Goal: Check status: Check status

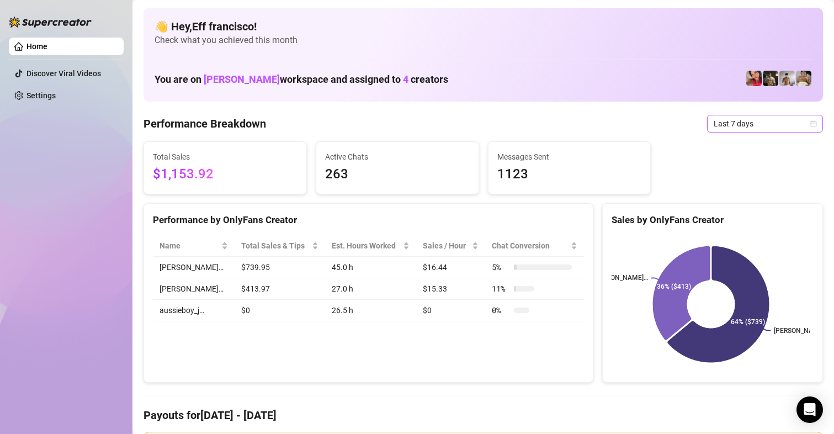
click at [717, 125] on span "Last 7 days" at bounding box center [765, 123] width 103 height 17
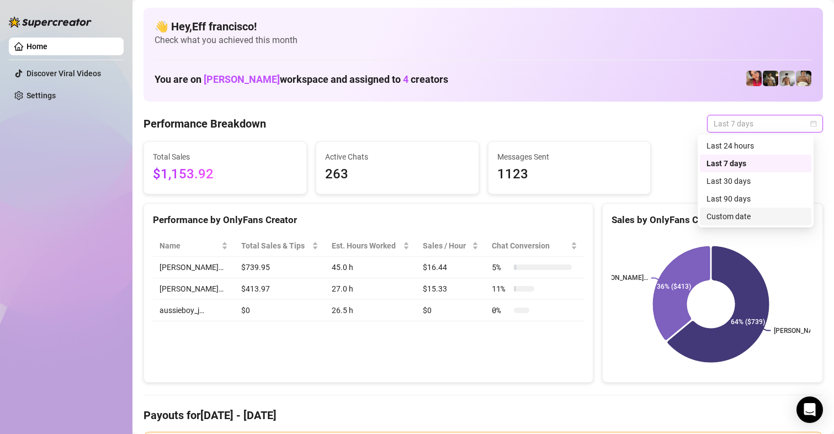
click at [725, 211] on div "Custom date" at bounding box center [756, 216] width 98 height 12
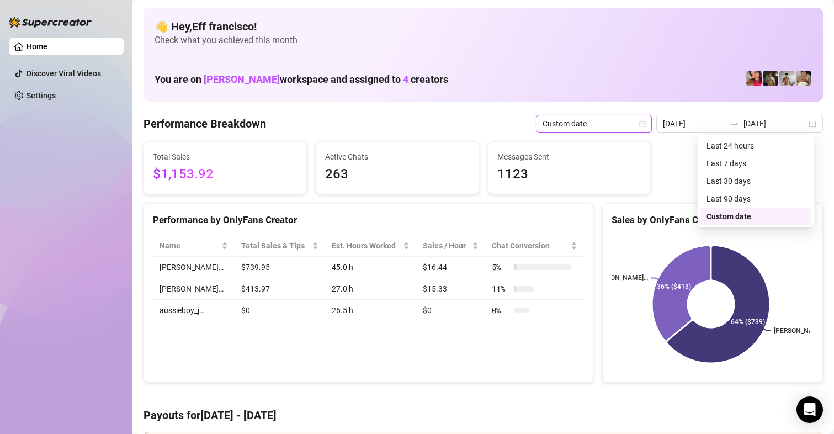
type input "[DATE]"
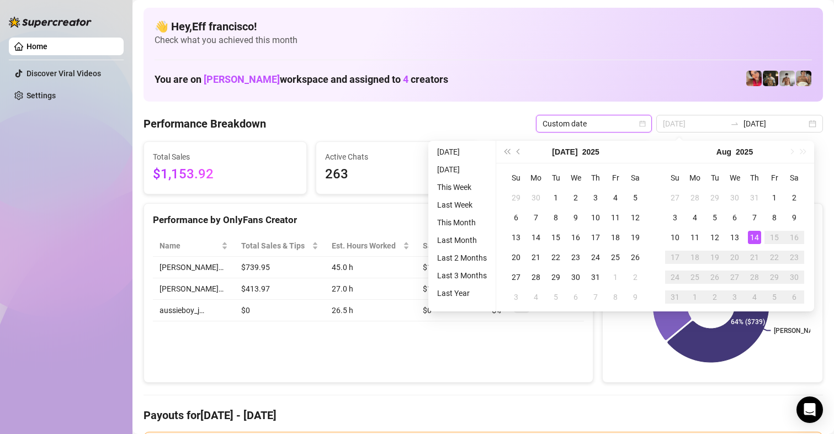
click at [751, 236] on div "14" at bounding box center [754, 237] width 13 height 13
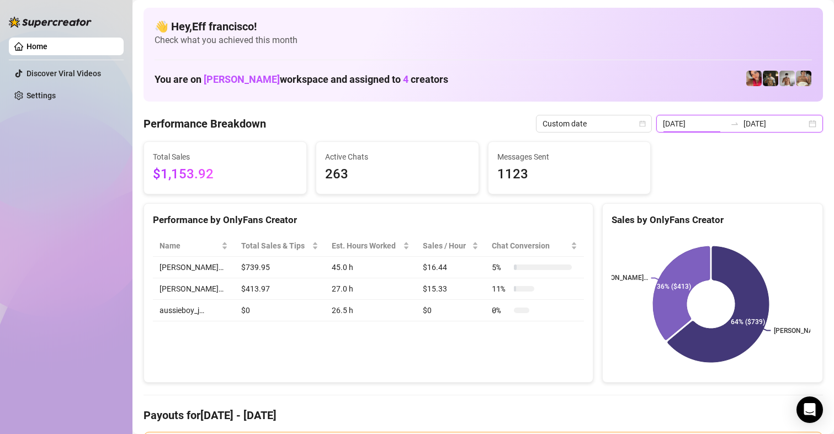
click at [686, 125] on input "[DATE]" at bounding box center [694, 124] width 63 height 12
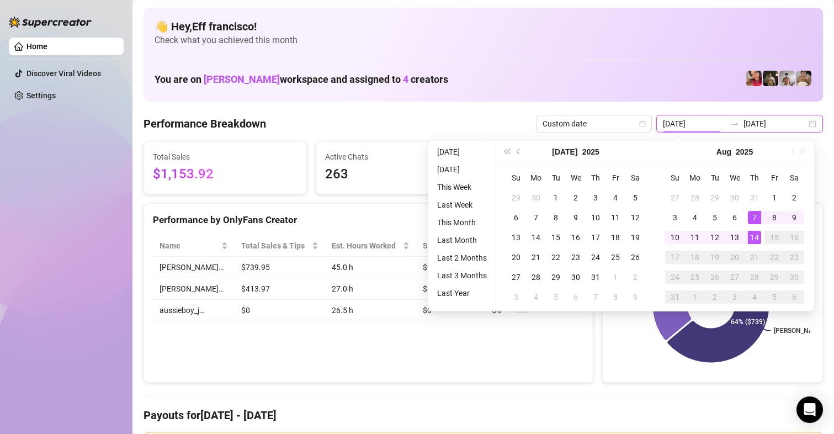
type input "[DATE]"
click at [757, 245] on td "14" at bounding box center [755, 237] width 20 height 20
click at [756, 241] on div "14" at bounding box center [754, 237] width 13 height 13
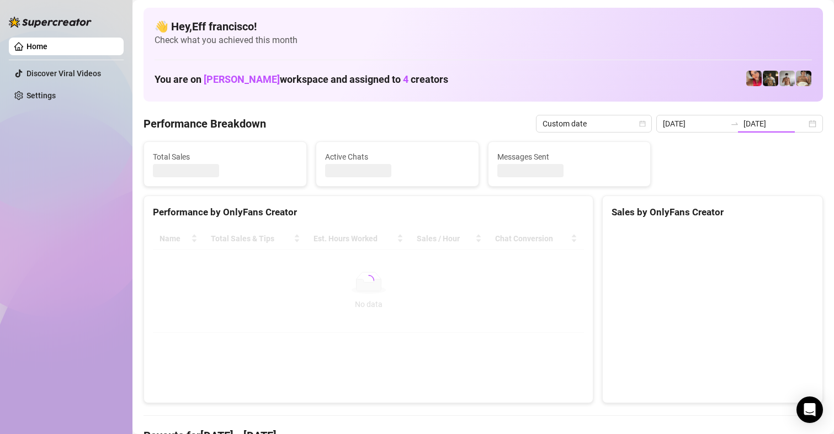
type input "[DATE]"
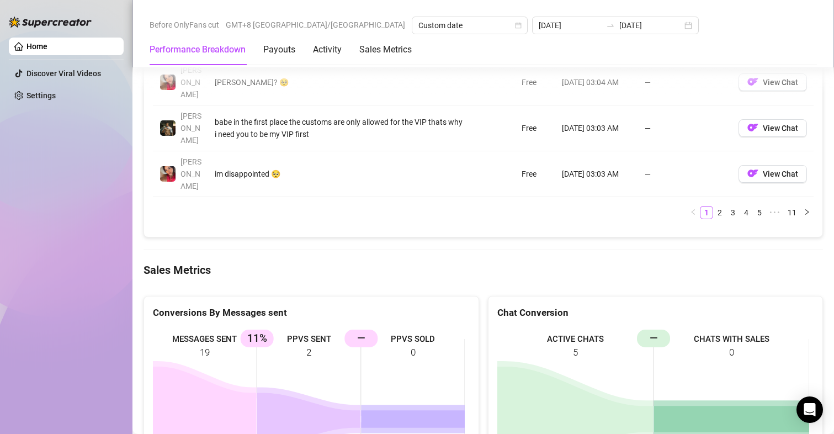
scroll to position [1491, 0]
